Goal: Transaction & Acquisition: Purchase product/service

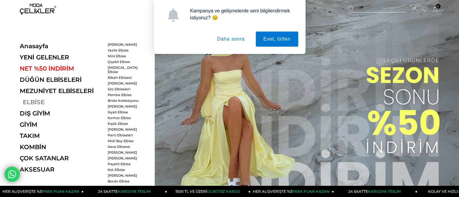
click at [34, 103] on link "ELBİSE" at bounding box center [62, 102] width 84 height 7
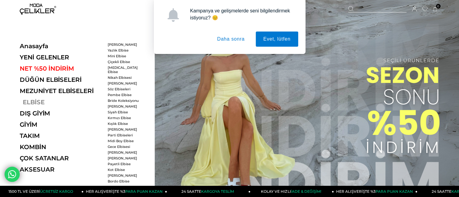
click at [29, 101] on link "ELBİSE" at bounding box center [62, 102] width 84 height 7
click at [124, 116] on link "Kırmızı Elbise" at bounding box center [125, 118] width 35 height 4
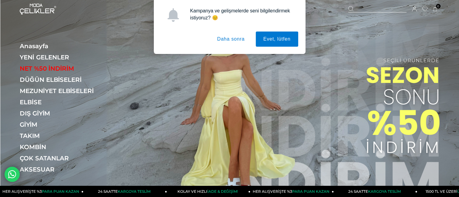
click at [237, 39] on button "Daha sonra" at bounding box center [231, 39] width 43 height 15
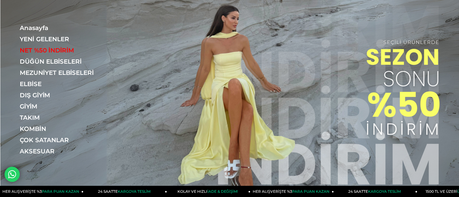
scroll to position [30, 0]
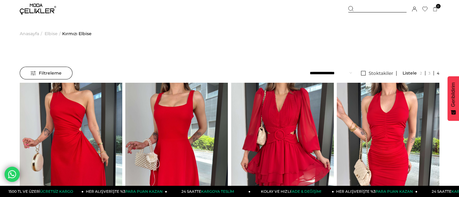
click at [51, 33] on span "Elbise" at bounding box center [51, 33] width 13 height 31
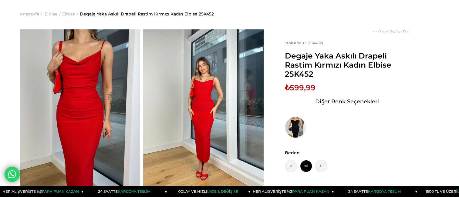
scroll to position [30, 0]
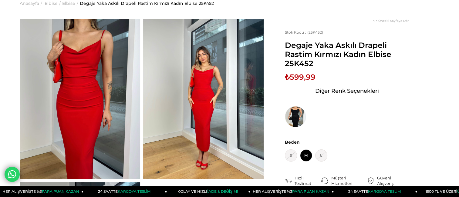
click at [247, 111] on img at bounding box center [203, 99] width 121 height 161
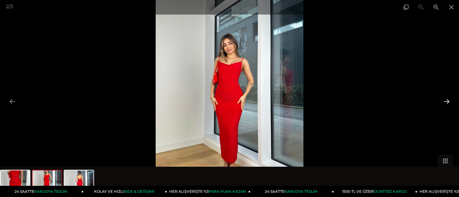
click at [444, 98] on button at bounding box center [447, 102] width 13 height 12
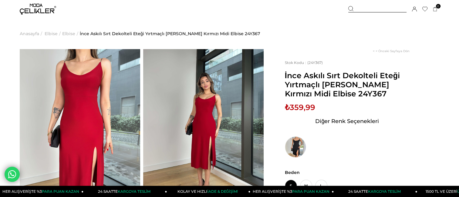
scroll to position [30, 0]
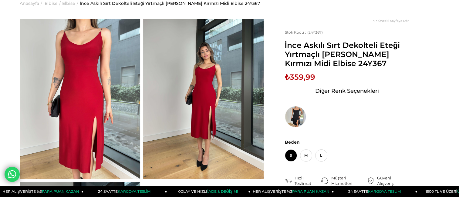
click at [261, 104] on img at bounding box center [203, 99] width 121 height 161
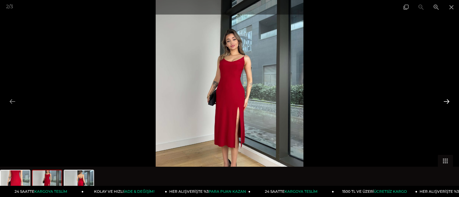
click at [448, 103] on button at bounding box center [447, 102] width 13 height 12
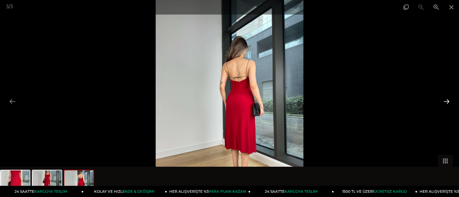
click at [448, 102] on button at bounding box center [447, 102] width 13 height 12
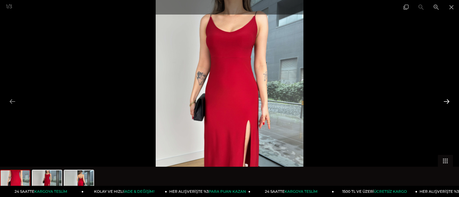
click at [447, 101] on button at bounding box center [447, 102] width 13 height 12
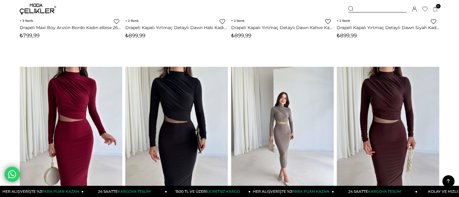
scroll to position [577, 0]
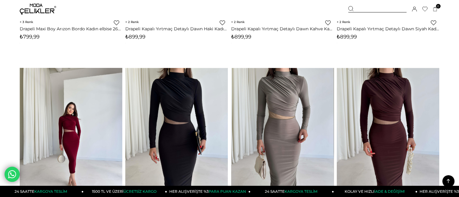
drag, startPoint x: 73, startPoint y: 120, endPoint x: 0, endPoint y: 86, distance: 80.2
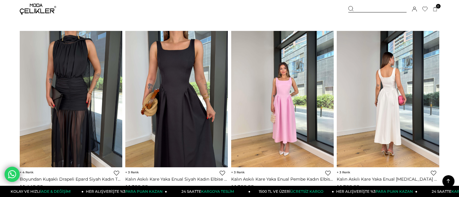
scroll to position [2854, 0]
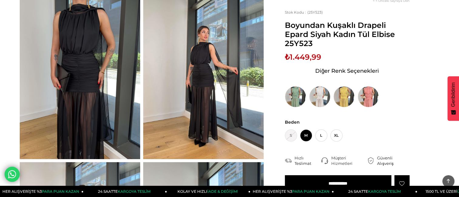
scroll to position [30, 0]
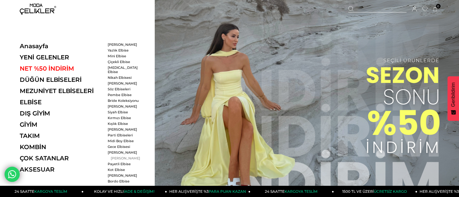
click at [125, 156] on link "[PERSON_NAME]" at bounding box center [125, 158] width 35 height 4
click at [126, 156] on link "[PERSON_NAME]" at bounding box center [125, 158] width 35 height 4
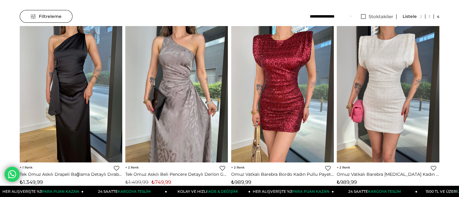
scroll to position [61, 0]
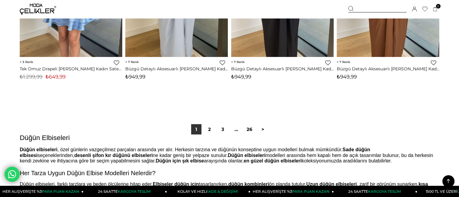
scroll to position [3765, 0]
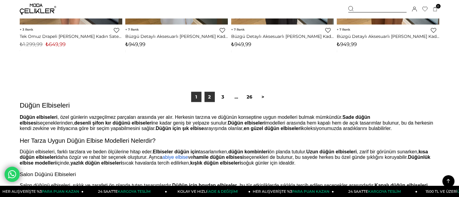
click at [211, 97] on link "2" at bounding box center [210, 97] width 10 height 10
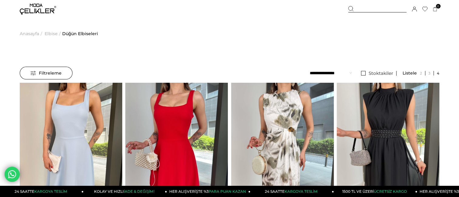
click at [60, 70] on span "Filtreleme" at bounding box center [46, 73] width 31 height 12
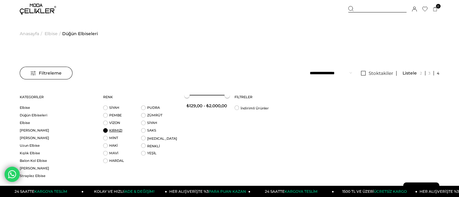
click at [115, 132] on link "KIRMIZI" at bounding box center [115, 130] width 13 height 4
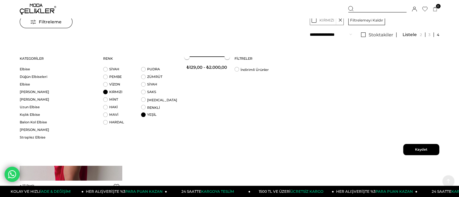
scroll to position [91, 0]
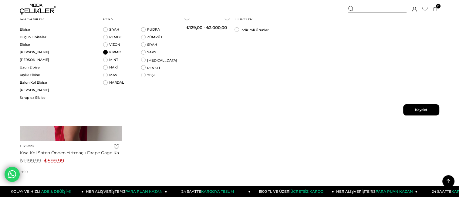
click at [424, 110] on span "Kaydet" at bounding box center [422, 109] width 36 height 11
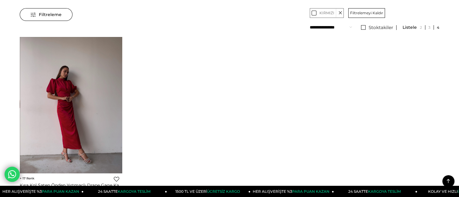
scroll to position [0, 0]
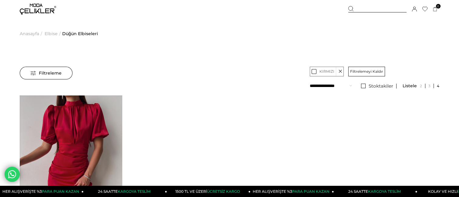
click at [339, 73] on icon at bounding box center [340, 71] width 3 height 9
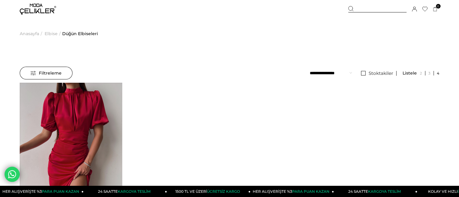
click at [230, 87] on div "‹ › 17 Favorilere Ekle Moda Celikler ★ *" at bounding box center [229, 180] width 423 height 195
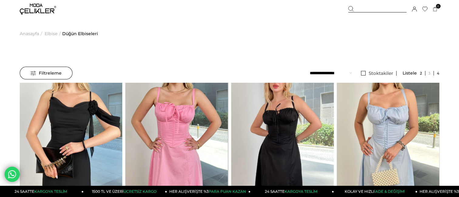
click at [421, 73] on link at bounding box center [421, 73] width 9 height 5
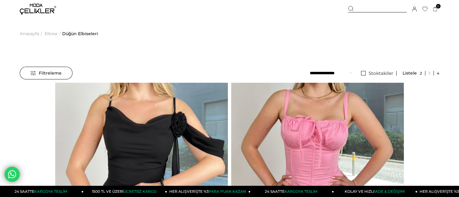
click at [439, 73] on link at bounding box center [436, 73] width 5 height 5
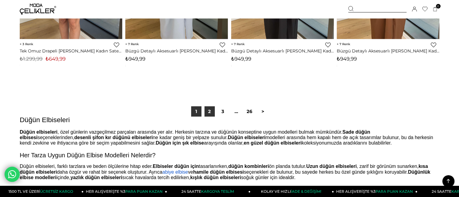
click at [211, 109] on link "2" at bounding box center [210, 112] width 10 height 10
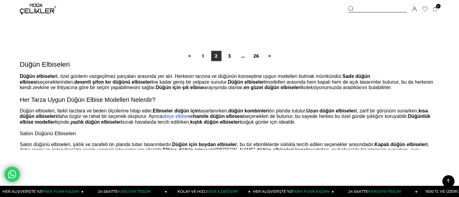
scroll to position [3813, 0]
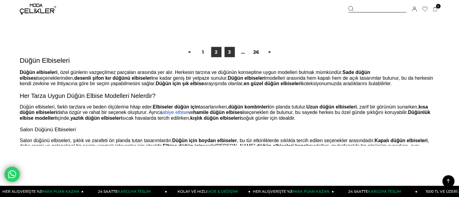
click at [228, 51] on link "3" at bounding box center [230, 52] width 10 height 10
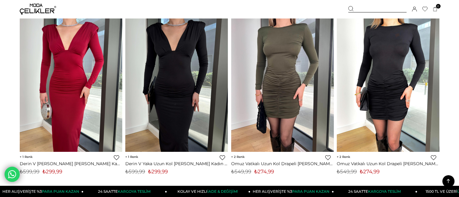
scroll to position [30, 0]
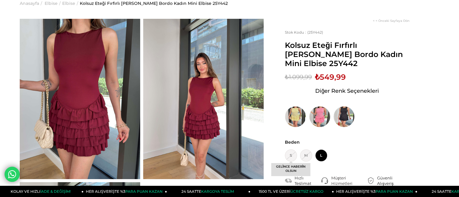
click at [290, 150] on span "S GELİNCE HABERİN OLSUN" at bounding box center [291, 156] width 12 height 12
